Goal: Transaction & Acquisition: Purchase product/service

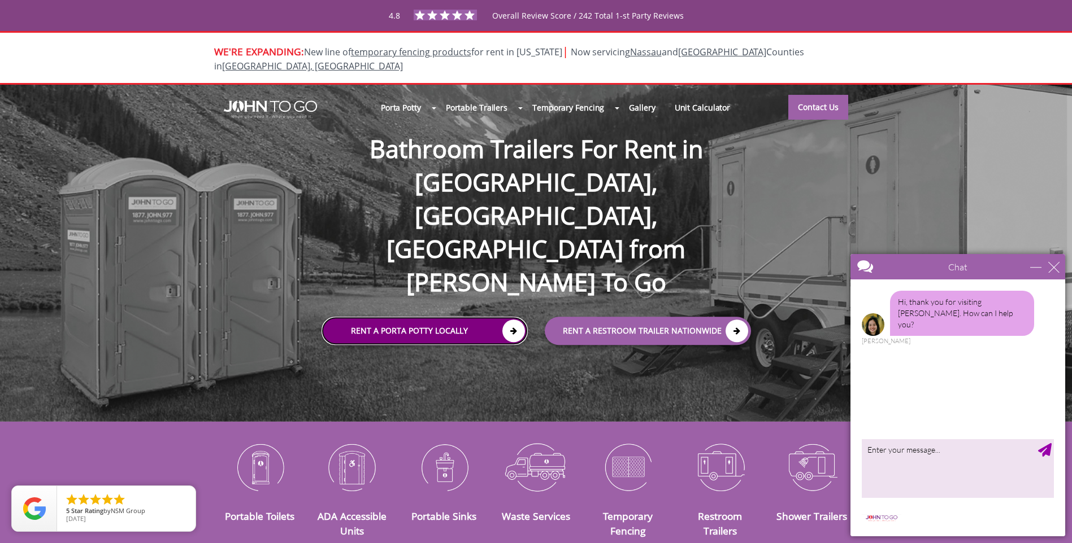
click at [454, 317] on link "Rent a Porta Potty Locally" at bounding box center [424, 331] width 206 height 28
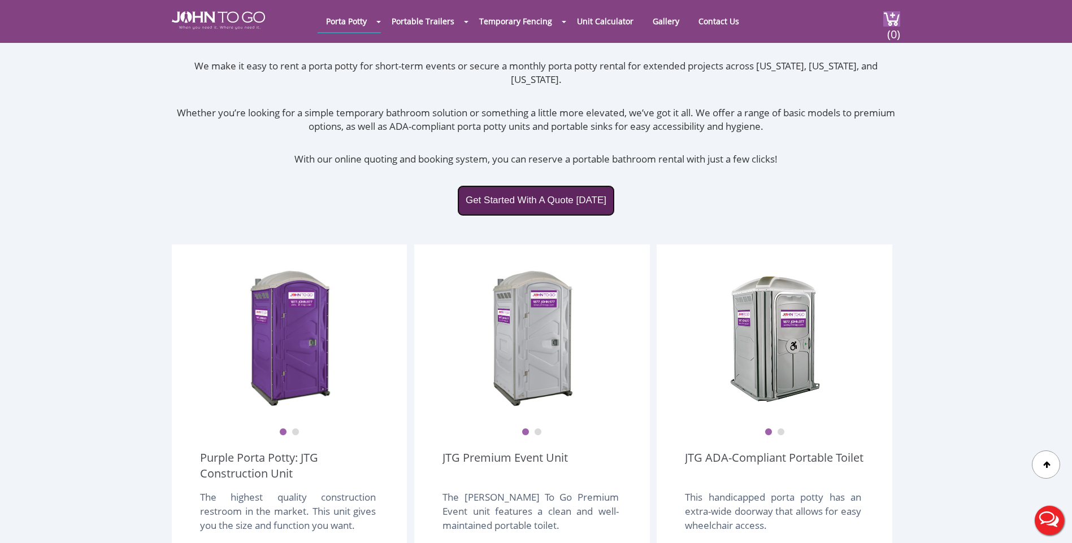
click at [545, 185] on link "Get Started With A Quote Today" at bounding box center [536, 200] width 158 height 31
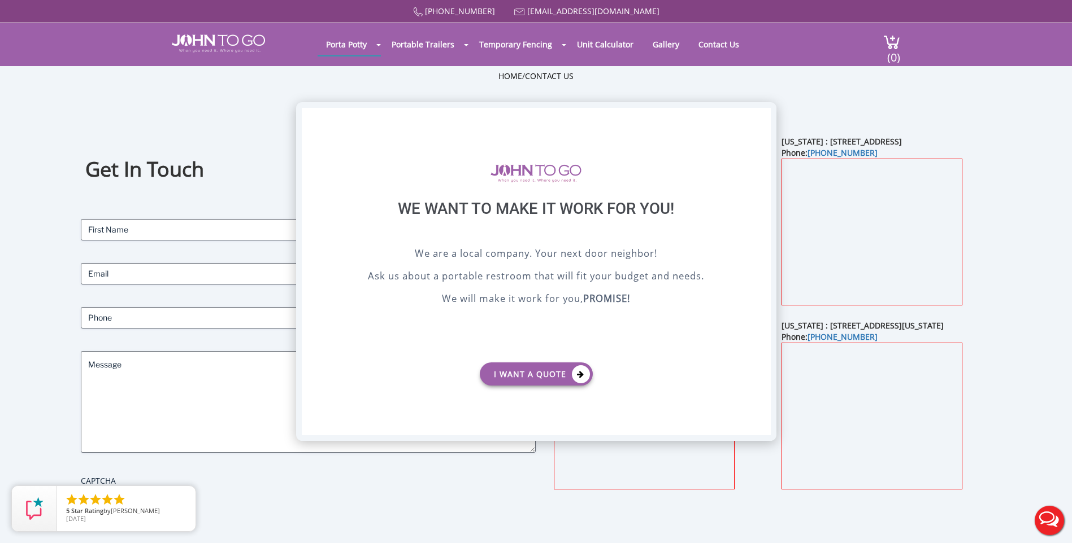
click at [761, 118] on div "X" at bounding box center [761, 117] width 18 height 19
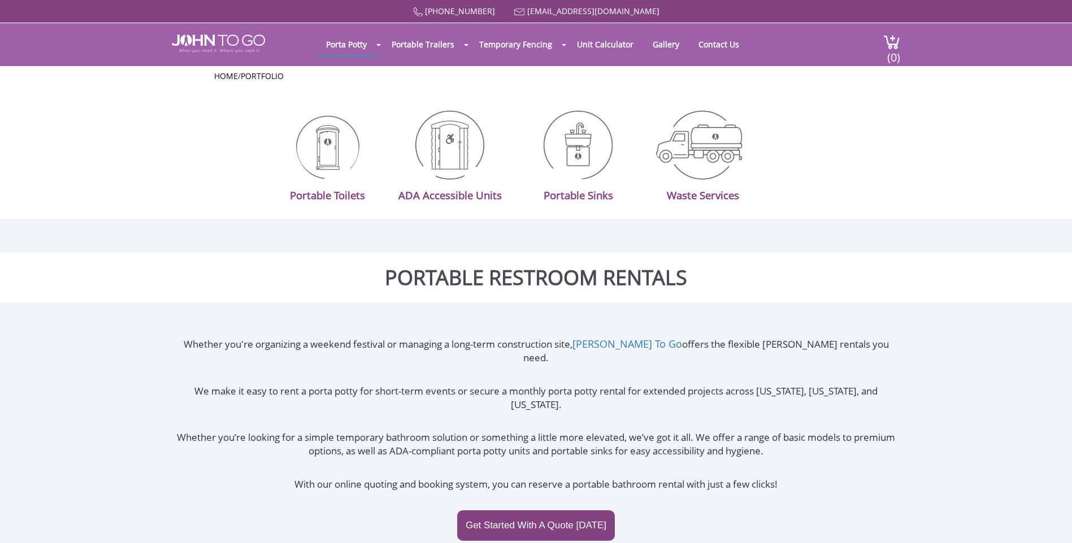
scroll to position [325, 0]
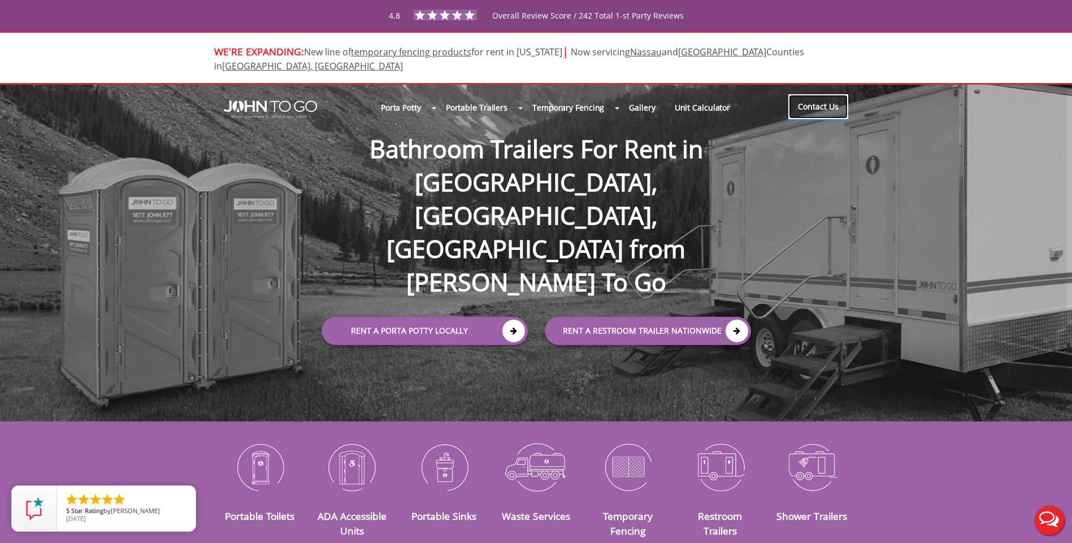
click at [827, 94] on link "Contact Us" at bounding box center [818, 106] width 60 height 25
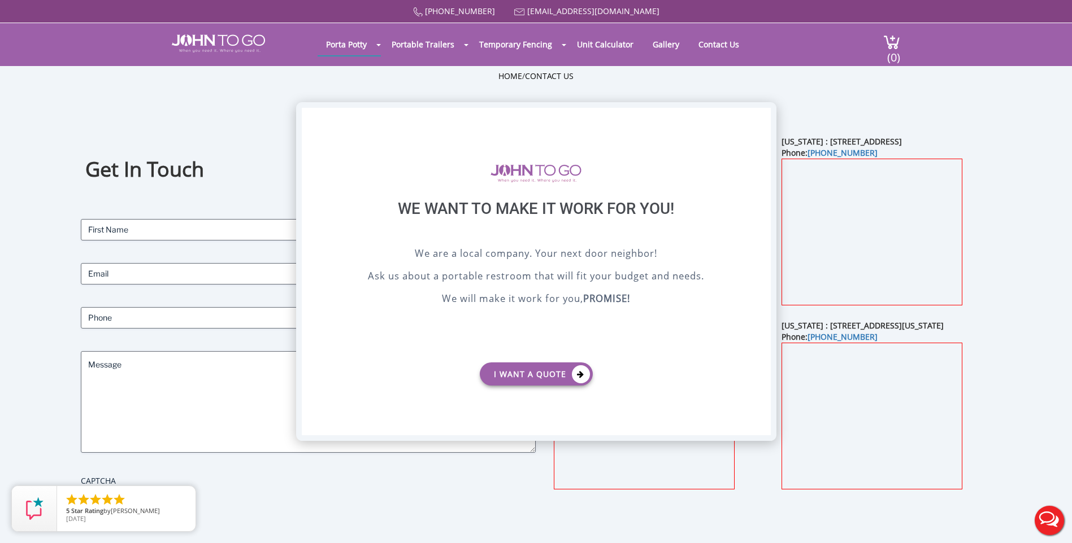
click at [765, 117] on div "X" at bounding box center [761, 117] width 18 height 19
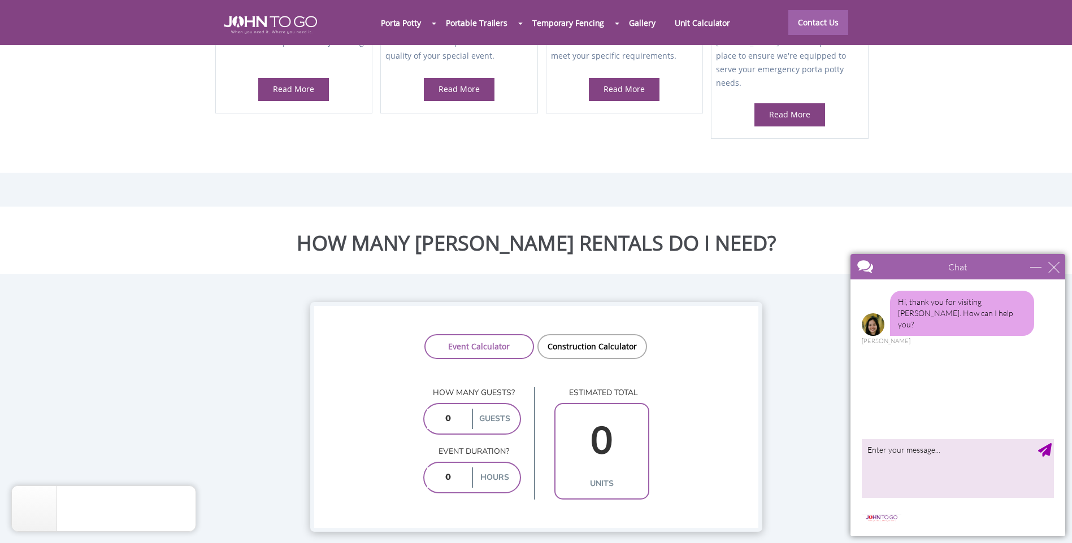
scroll to position [734, 0]
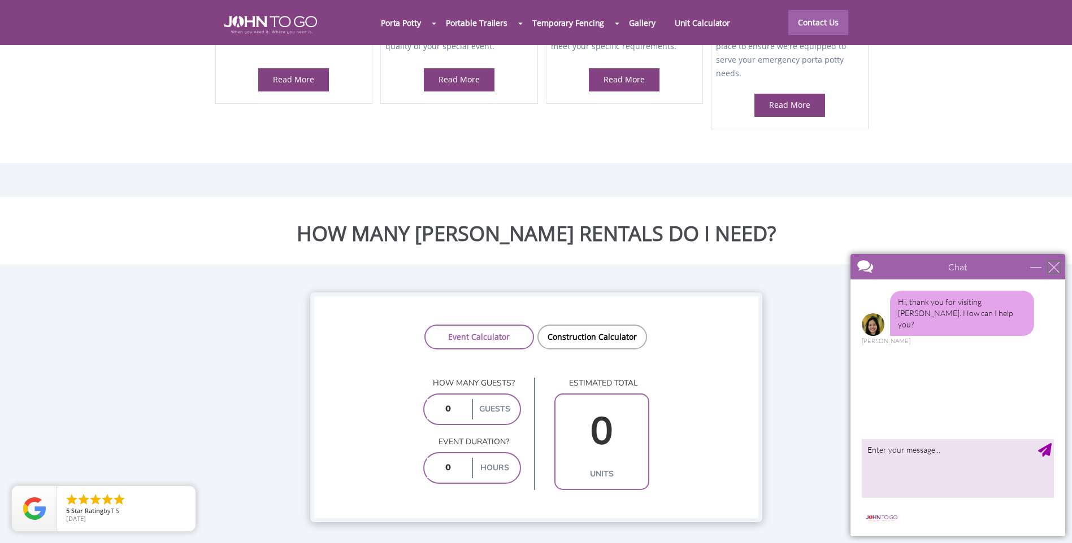
click at [1057, 268] on div "close" at bounding box center [1053, 267] width 11 height 11
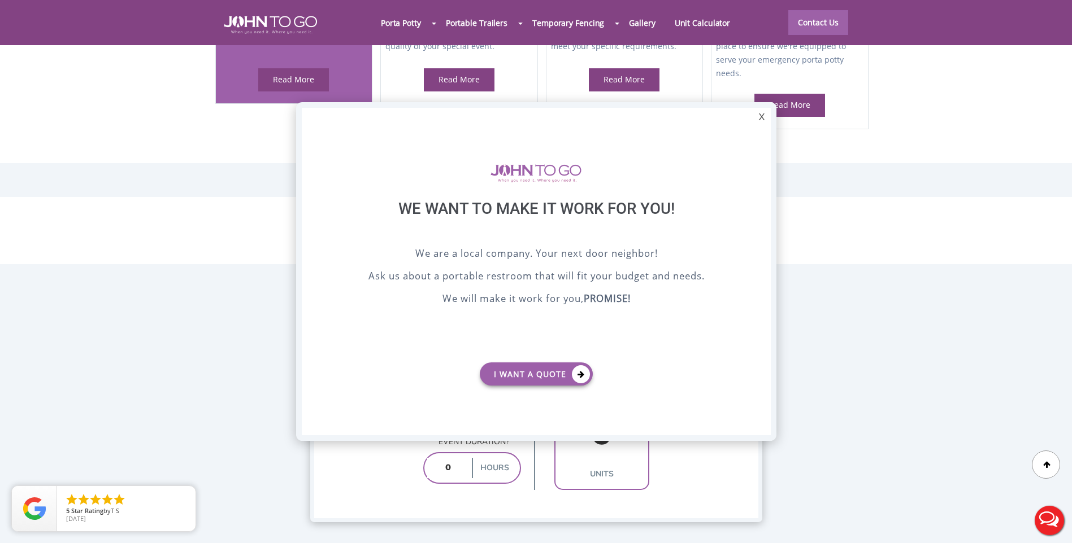
scroll to position [0, 0]
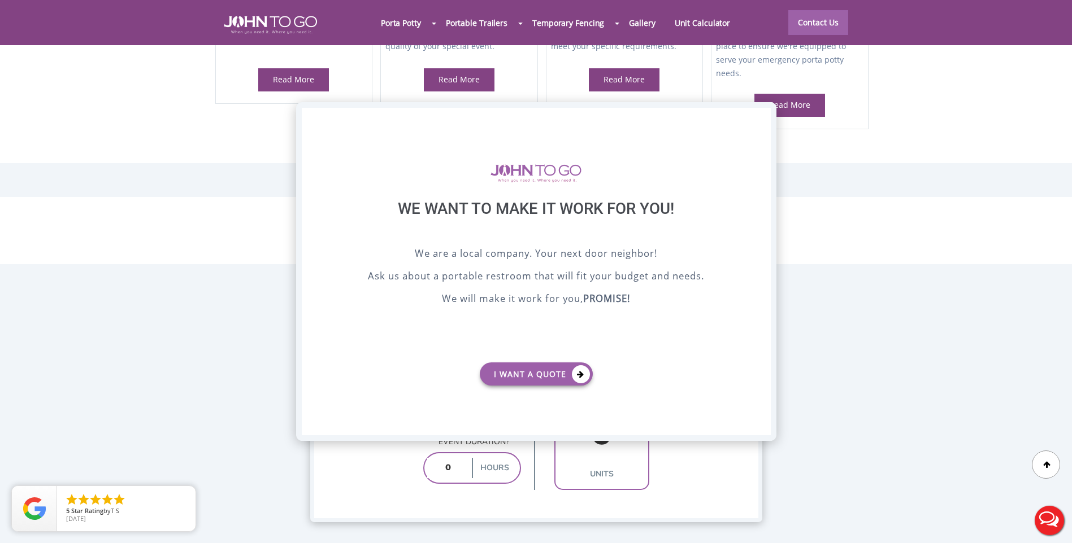
click at [758, 119] on div "X" at bounding box center [761, 117] width 18 height 19
